Goal: Navigation & Orientation: Find specific page/section

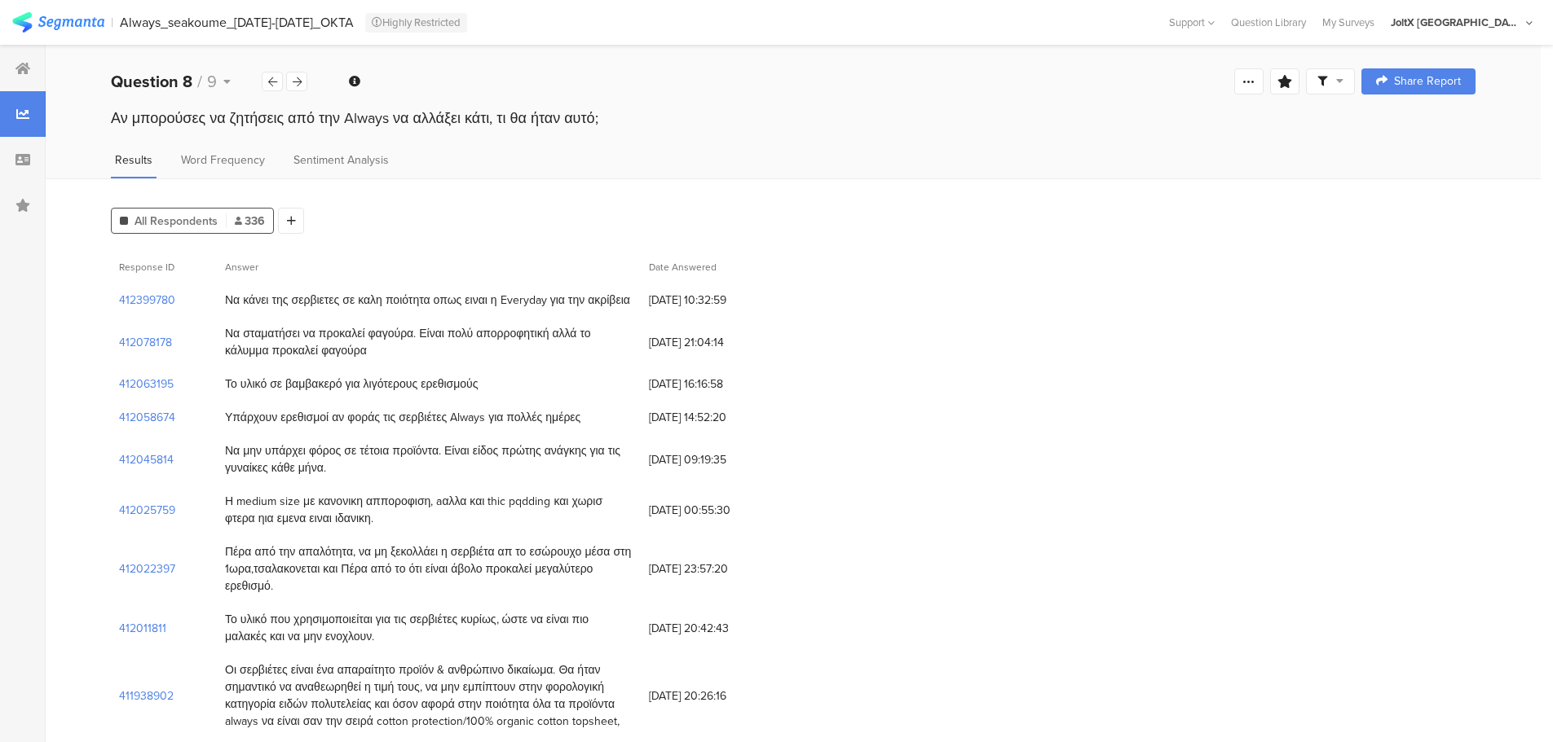
click at [89, 19] on img at bounding box center [58, 22] width 92 height 20
